Goal: Information Seeking & Learning: Learn about a topic

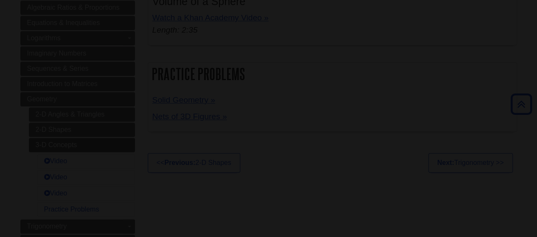
scroll to position [415, 0]
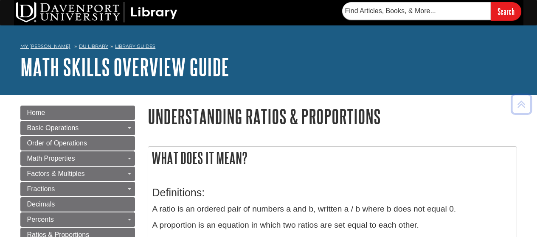
scroll to position [480, 0]
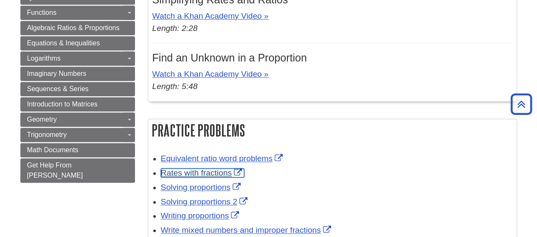
click at [204, 173] on link "Rates with fractions" at bounding box center [202, 172] width 83 height 9
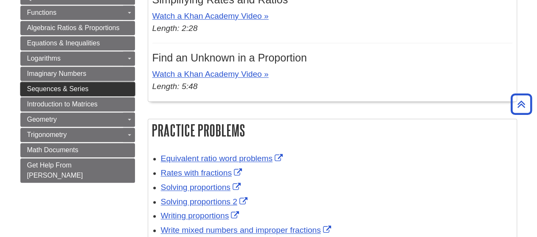
click at [52, 85] on span "Sequences & Series" at bounding box center [58, 88] width 62 height 7
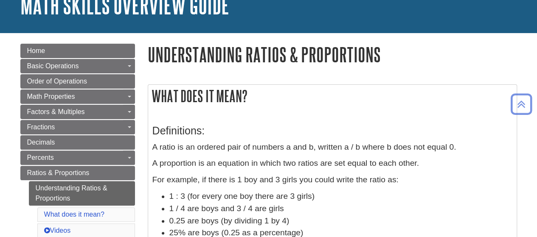
scroll to position [0, 0]
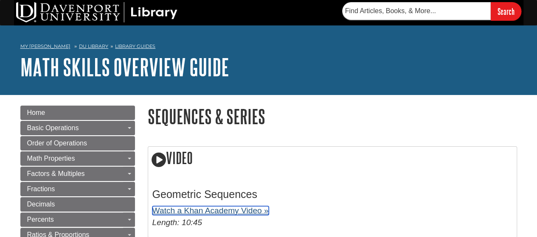
click at [193, 213] on link "Watch a Khan Academy Video »" at bounding box center [210, 210] width 116 height 9
